Goal: Transaction & Acquisition: Purchase product/service

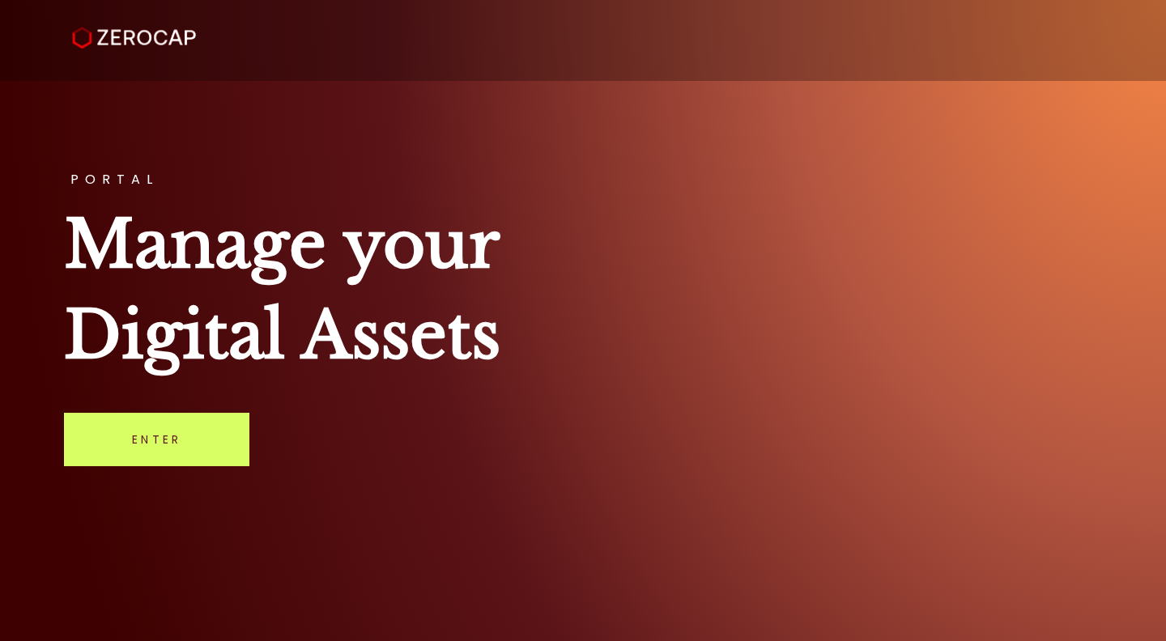
click at [122, 436] on link "Enter" at bounding box center [156, 439] width 185 height 53
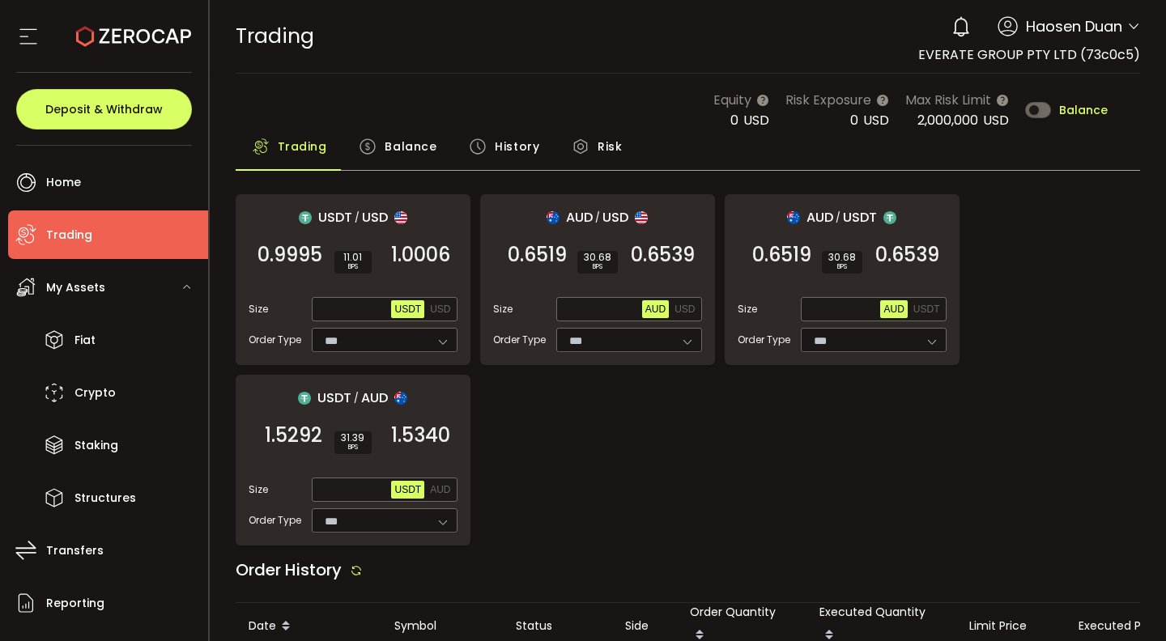
type input "***"
click at [1043, 269] on div "USDT / USD 0.9995 SELL 11.01 BPS 1.0006 BUY Size Max USDT USD Order Type *** FO…" at bounding box center [688, 369] width 905 height 351
